Goal: Information Seeking & Learning: Learn about a topic

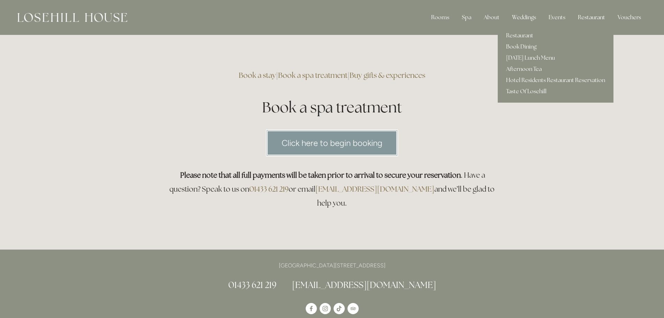
click at [590, 18] on div "Restaurant" at bounding box center [591, 17] width 38 height 14
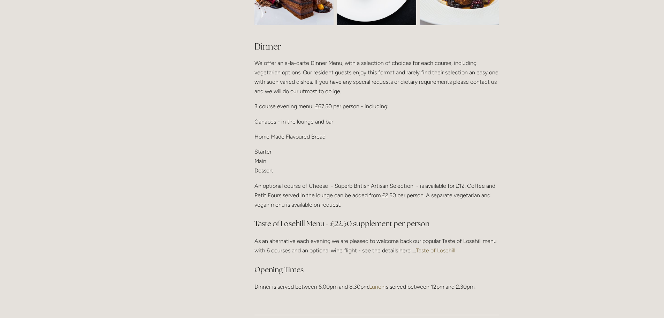
scroll to position [837, 0]
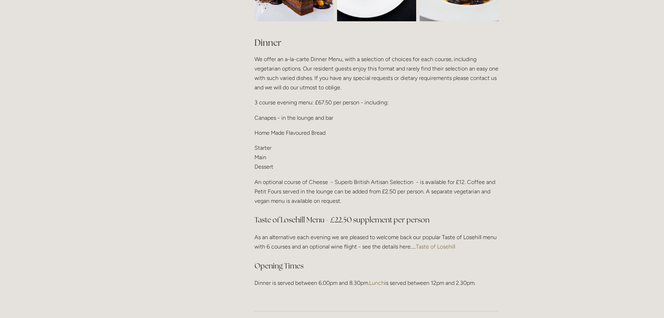
click at [435, 243] on link "Taste of Losehill" at bounding box center [435, 246] width 39 height 7
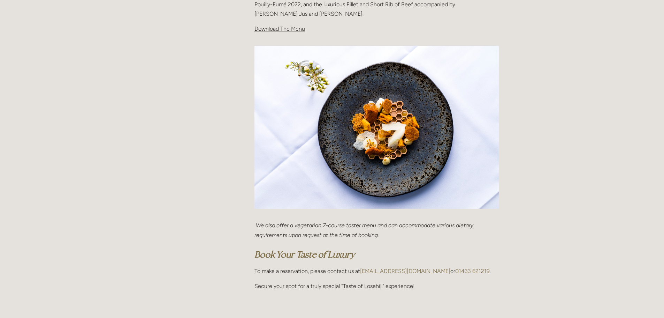
scroll to position [244, 0]
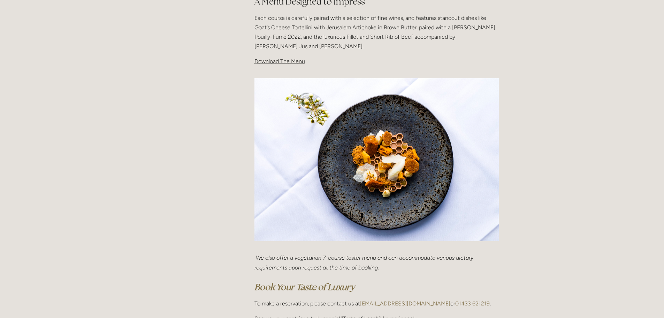
click at [371, 168] on img at bounding box center [376, 159] width 244 height 163
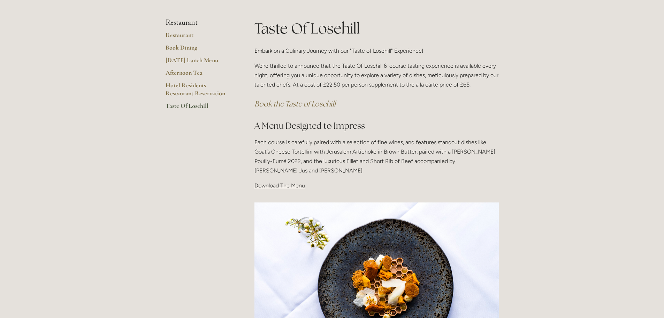
scroll to position [139, 0]
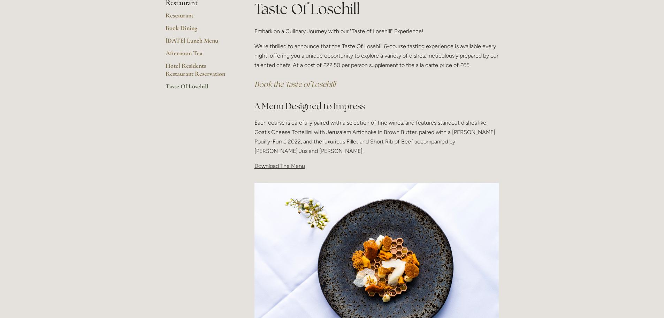
click at [280, 166] on span "Download The Menu" at bounding box center [279, 165] width 51 height 7
click at [270, 167] on span "Download The Menu" at bounding box center [279, 165] width 51 height 7
click at [269, 166] on span "Download The Menu" at bounding box center [279, 165] width 51 height 7
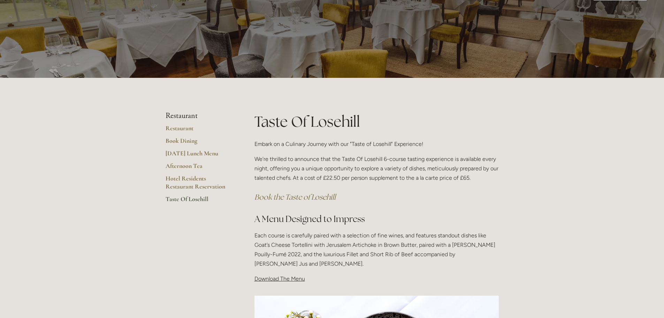
scroll to position [0, 0]
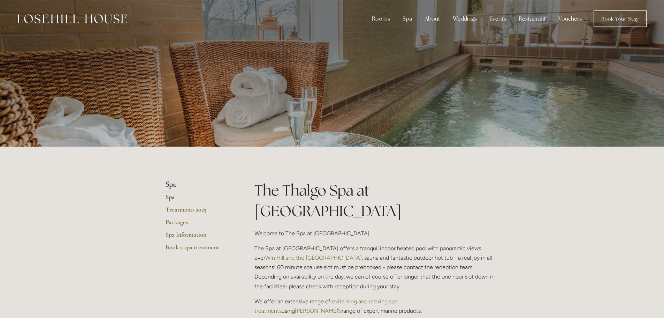
scroll to position [209, 0]
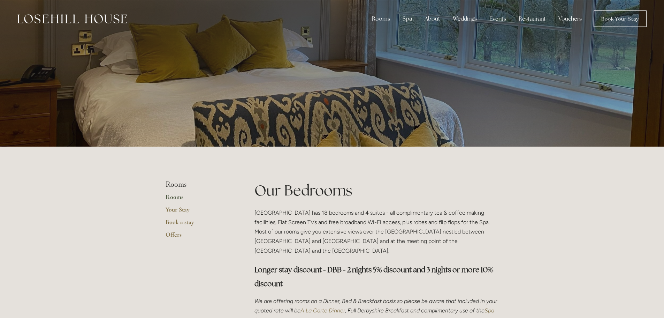
scroll to position [383, 0]
